Goal: Contribute content: Contribute content

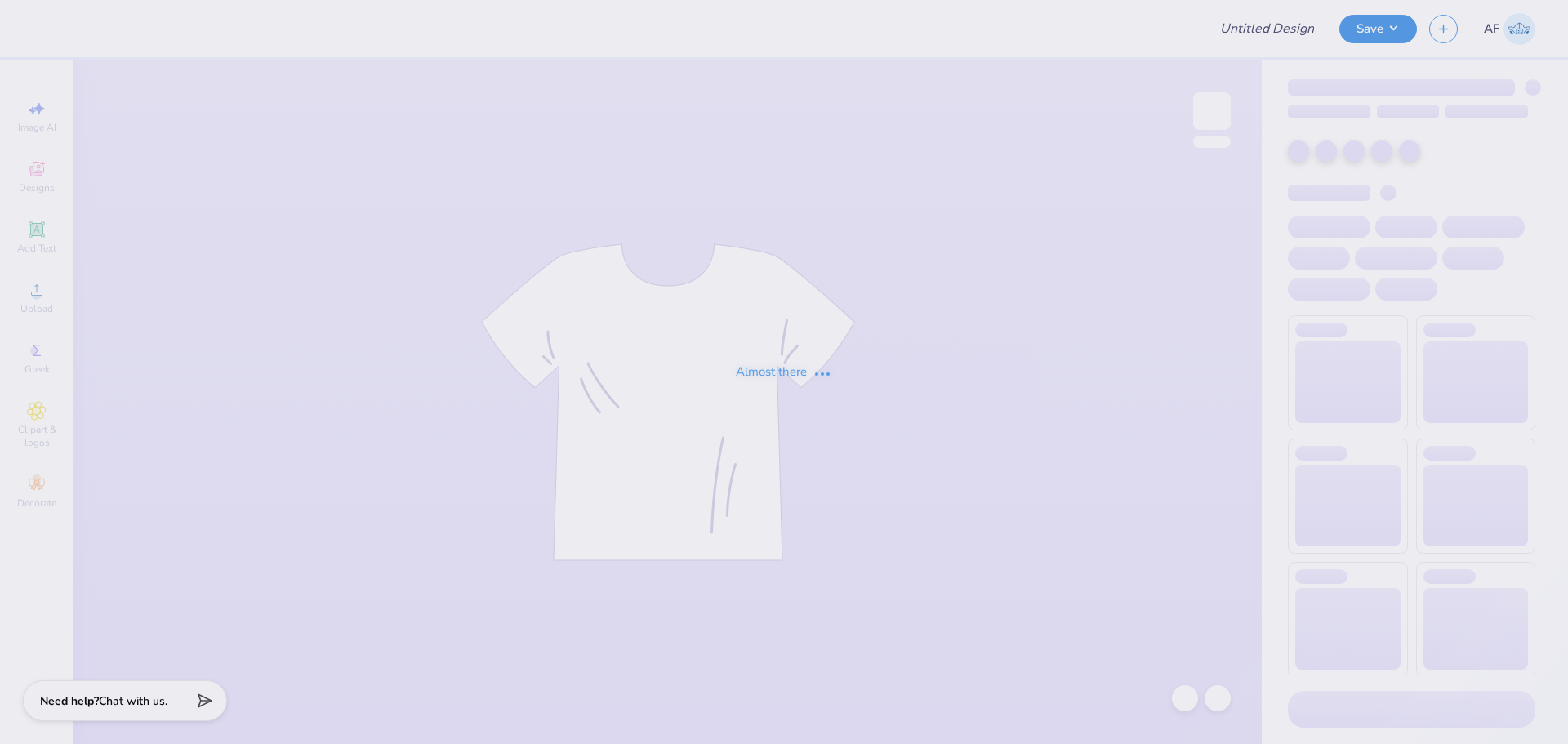
type input "officer merch"
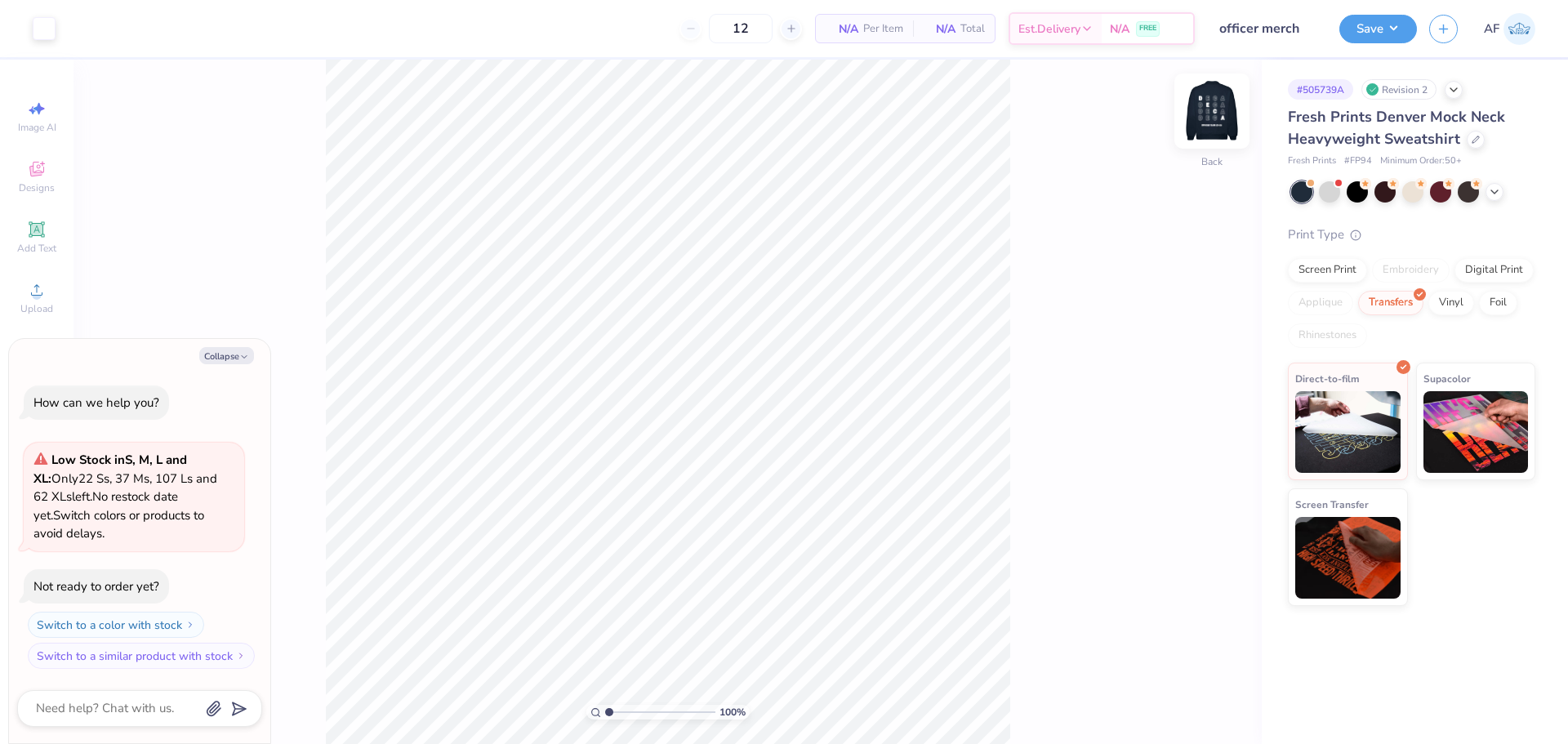
click at [1209, 117] on img at bounding box center [1212, 111] width 65 height 65
type textarea "x"
click at [1125, 184] on div "100 % Front" at bounding box center [666, 401] width 1187 height 684
